Goal: Task Accomplishment & Management: Manage account settings

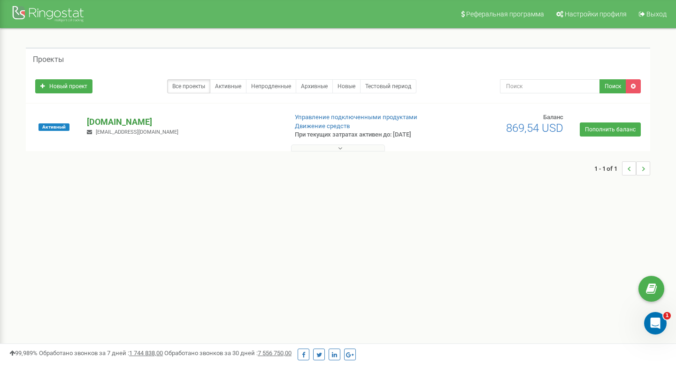
click at [120, 118] on p "[DOMAIN_NAME]" at bounding box center [183, 122] width 192 height 12
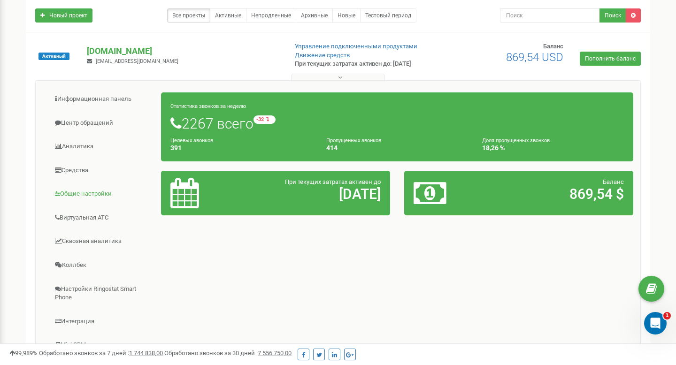
scroll to position [180, 0]
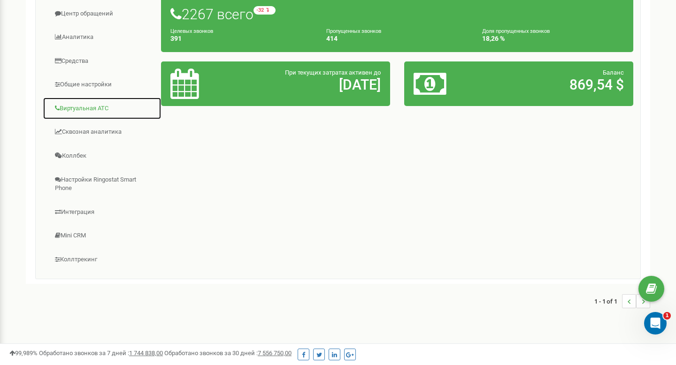
click at [98, 109] on link "Виртуальная АТС" at bounding box center [102, 108] width 119 height 23
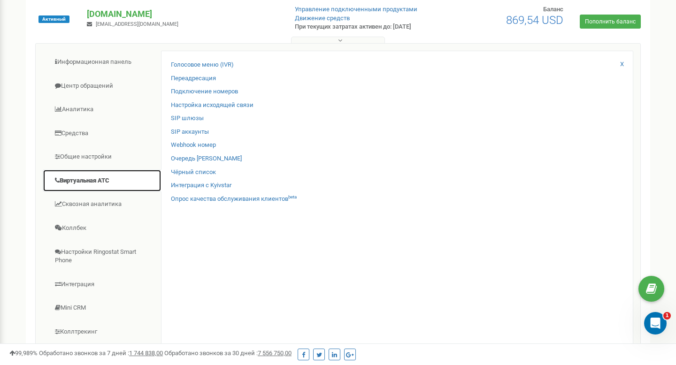
scroll to position [85, 0]
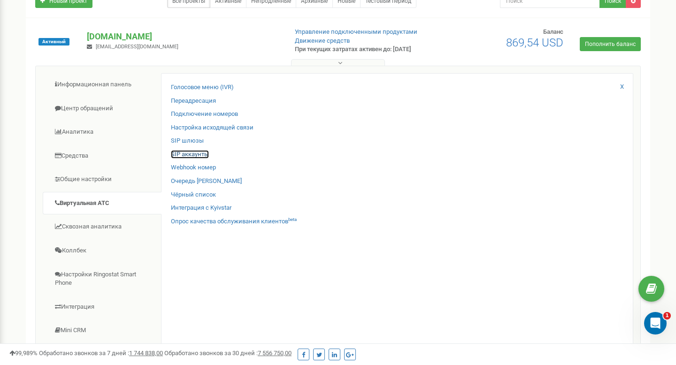
click at [190, 155] on link "SIP аккаунты" at bounding box center [190, 154] width 38 height 9
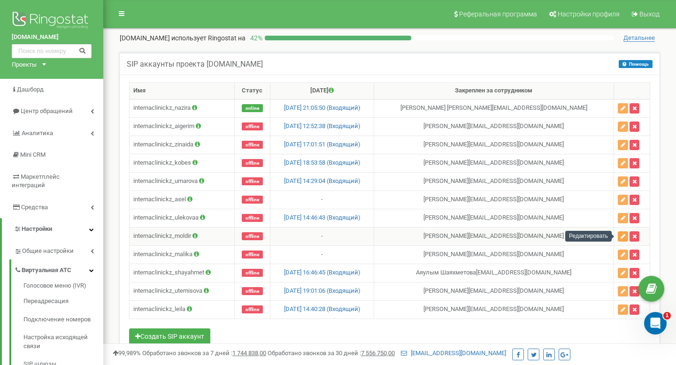
click at [621, 237] on icon "button" at bounding box center [623, 237] width 5 height 6
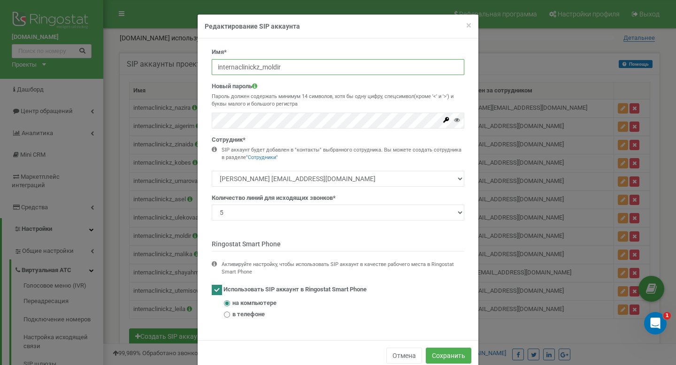
click at [267, 70] on input "internaclinickz_moldir" at bounding box center [338, 67] width 253 height 16
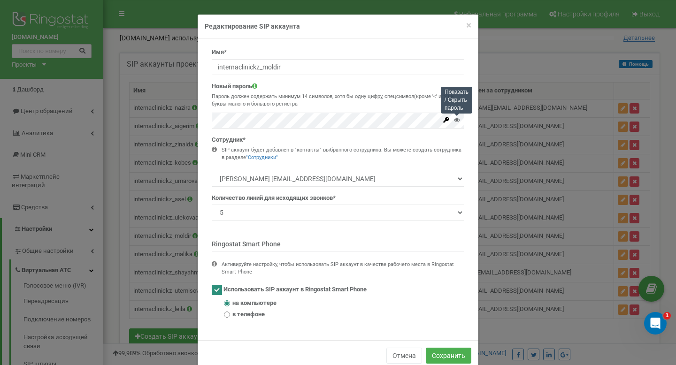
click at [457, 117] on icon at bounding box center [457, 120] width 6 height 6
click at [446, 355] on button "Сохранить" at bounding box center [449, 356] width 46 height 16
